Goal: Obtain resource: Download file/media

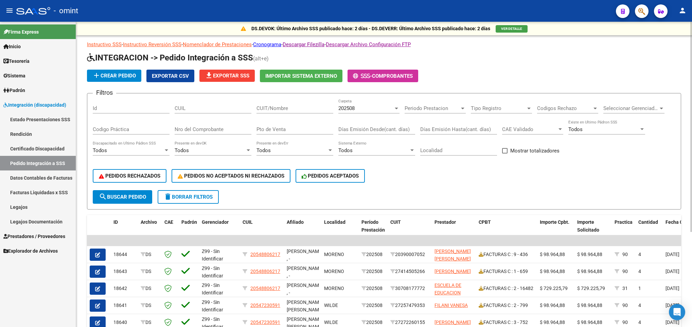
click at [689, 264] on div "DS.DEVOK: Último Archivo SSS publicado hace: 2 días - DS.DEVERR: Último Archivo…" at bounding box center [384, 240] width 616 height 436
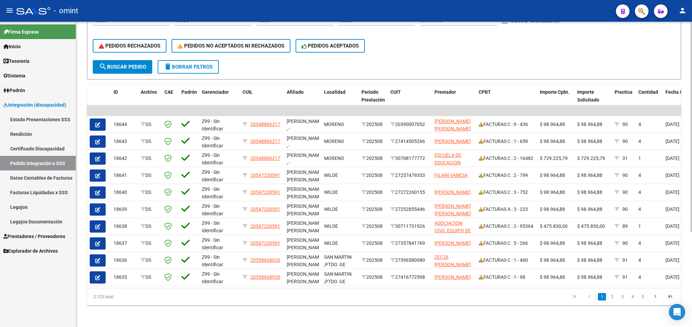
click at [691, 279] on div at bounding box center [692, 175] width 2 height 306
click at [654, 298] on icon "go to next page" at bounding box center [655, 298] width 9 height 8
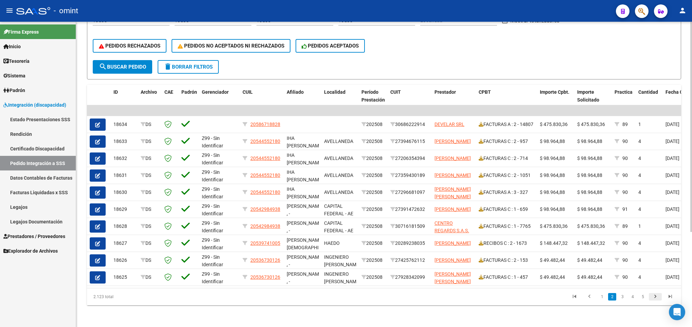
click at [654, 298] on icon "go to next page" at bounding box center [655, 298] width 9 height 8
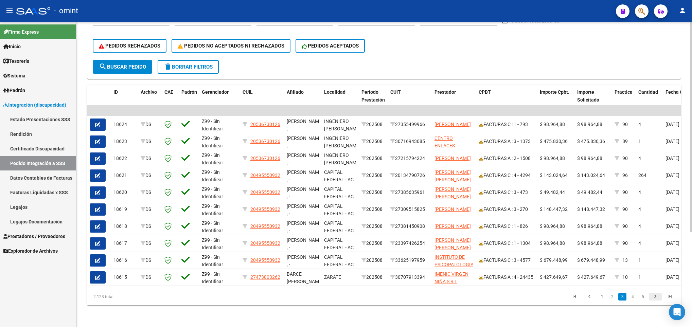
click at [654, 298] on icon "go to next page" at bounding box center [655, 298] width 9 height 8
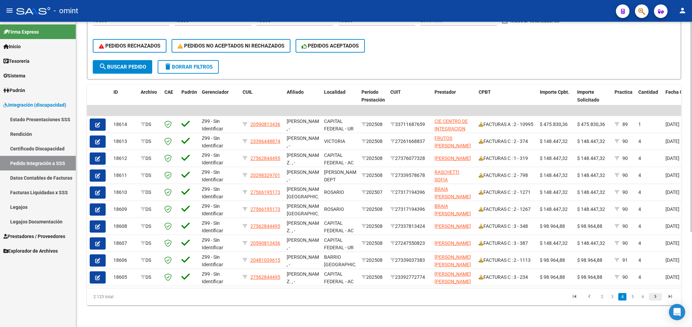
click at [654, 298] on icon "go to next page" at bounding box center [655, 298] width 9 height 8
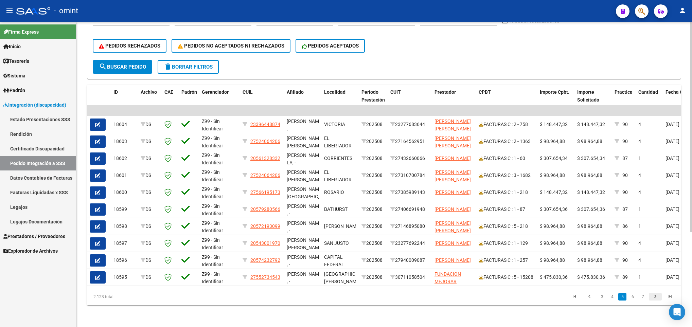
click at [654, 298] on icon "go to next page" at bounding box center [655, 298] width 9 height 8
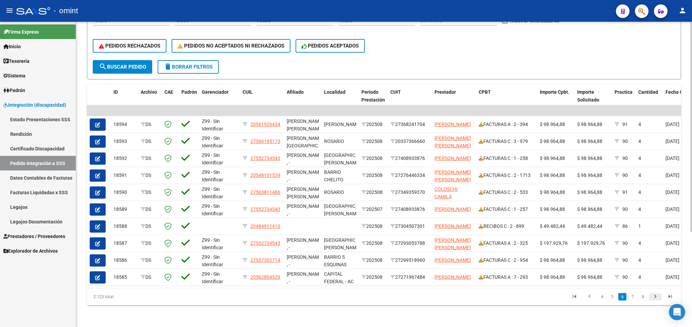
click at [654, 298] on icon "go to next page" at bounding box center [655, 298] width 9 height 8
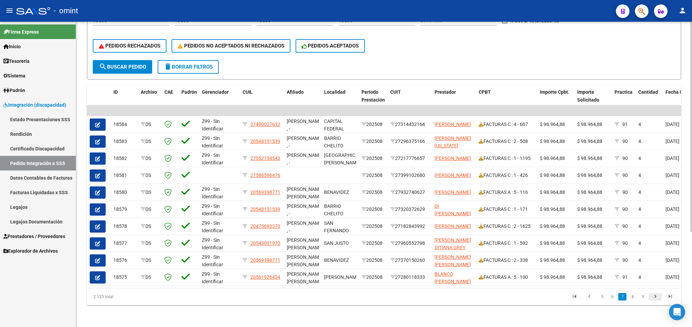
click at [654, 298] on icon "go to next page" at bounding box center [655, 298] width 9 height 8
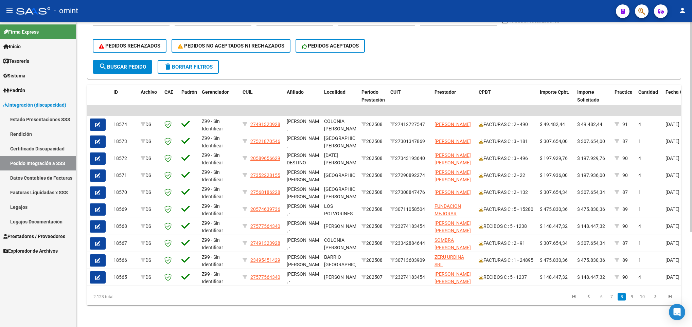
scroll to position [0, 0]
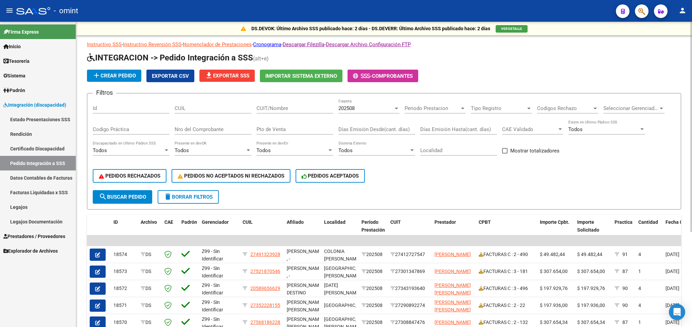
click at [691, 29] on div at bounding box center [692, 175] width 2 height 306
click at [214, 77] on span "file_download Exportar SSS" at bounding box center [227, 76] width 45 height 6
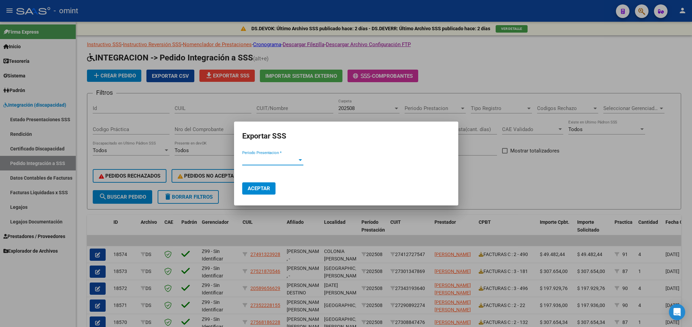
click at [291, 162] on span "Periodo Presentacion *" at bounding box center [269, 160] width 55 height 6
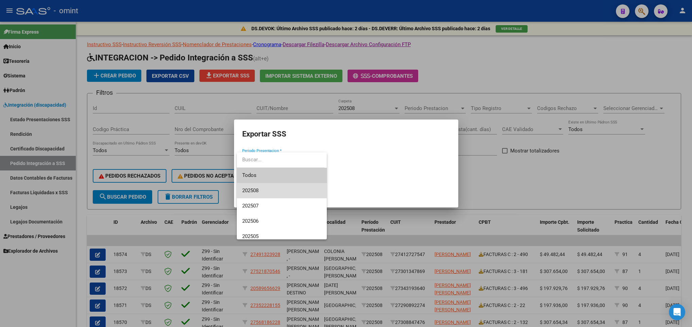
click at [282, 185] on span "202508" at bounding box center [281, 190] width 79 height 15
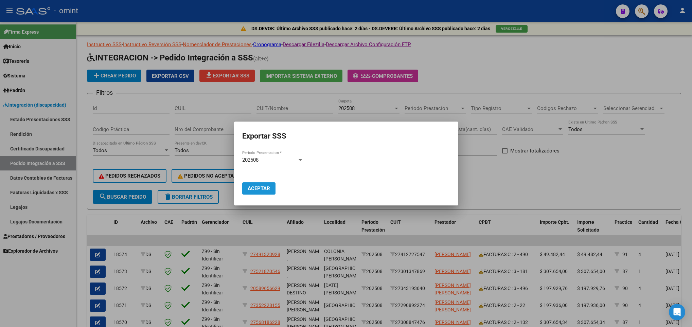
click at [262, 187] on span "Aceptar" at bounding box center [259, 189] width 22 height 6
